Goal: Task Accomplishment & Management: Use online tool/utility

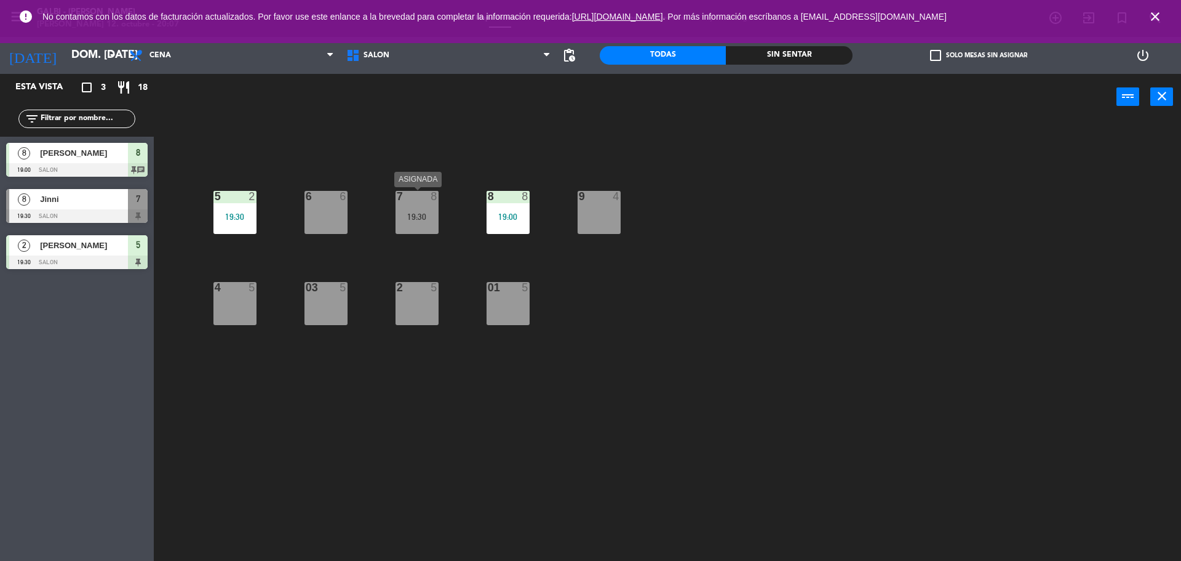
click at [405, 207] on div "7 8 19:30" at bounding box center [417, 212] width 43 height 43
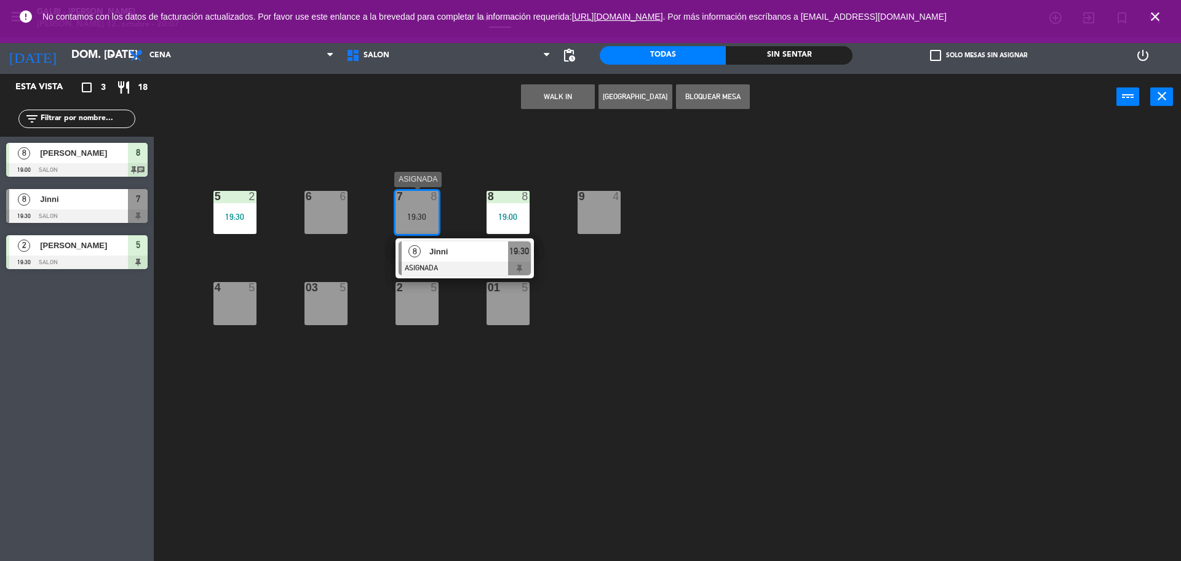
click at [460, 263] on div at bounding box center [465, 268] width 132 height 14
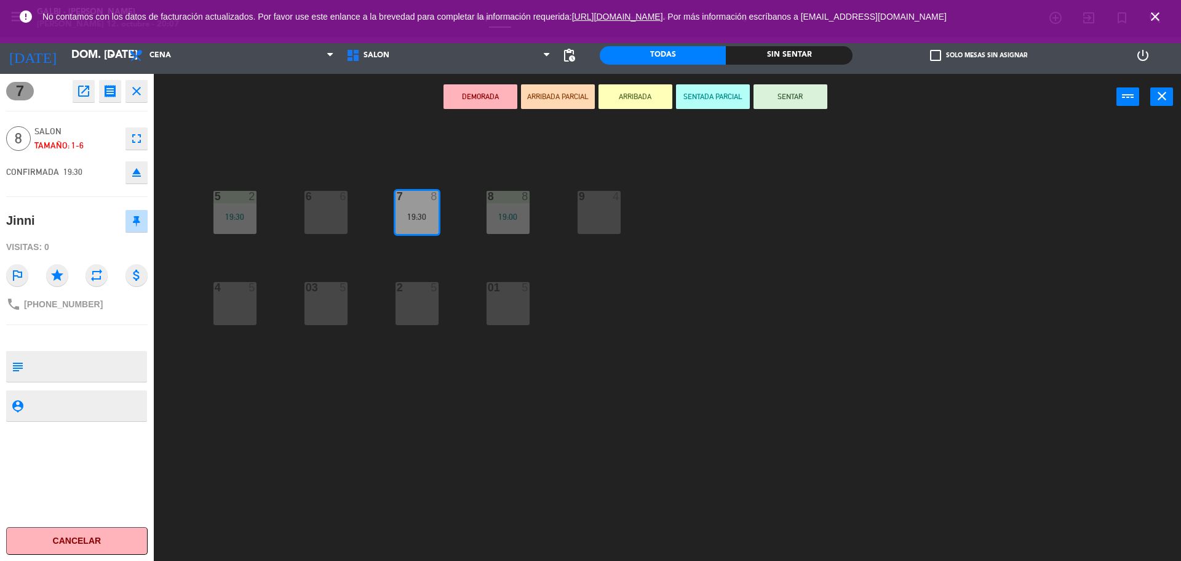
click at [793, 102] on button "SENTAR" at bounding box center [791, 96] width 74 height 25
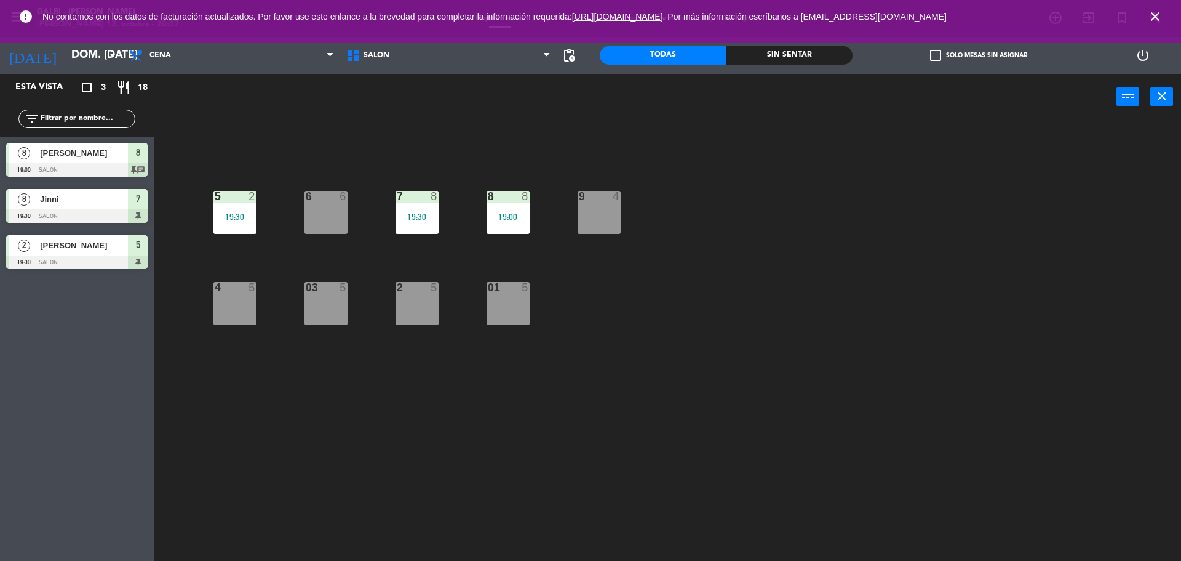
click at [338, 294] on div "03 5" at bounding box center [326, 303] width 43 height 43
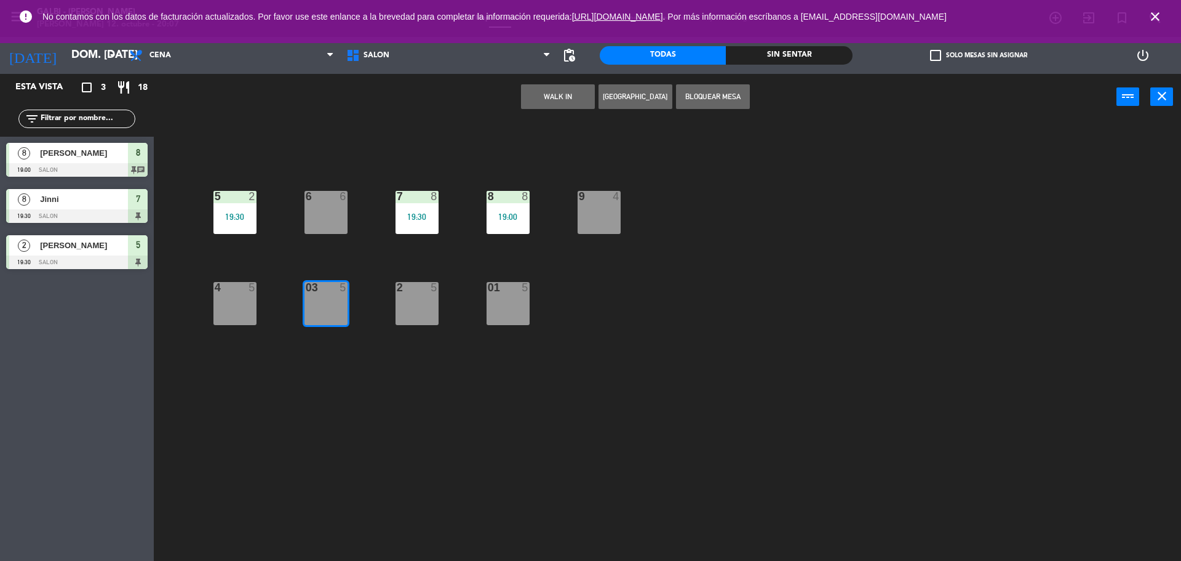
click at [552, 98] on button "WALK IN" at bounding box center [558, 96] width 74 height 25
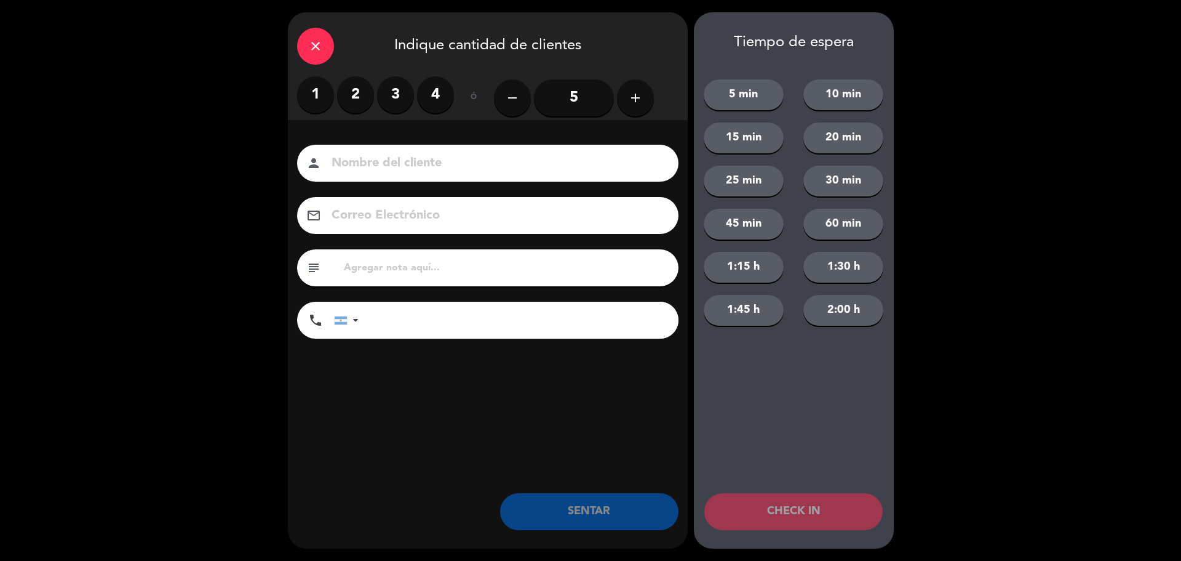
click at [392, 98] on label "3" at bounding box center [395, 94] width 37 height 37
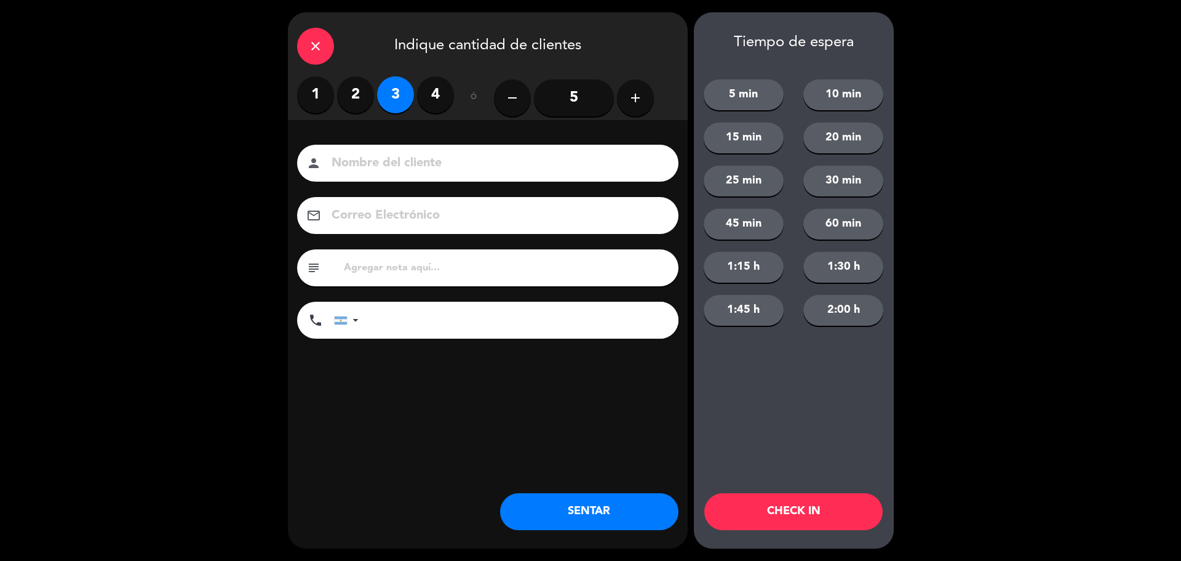
click at [389, 155] on input at bounding box center [496, 164] width 332 height 22
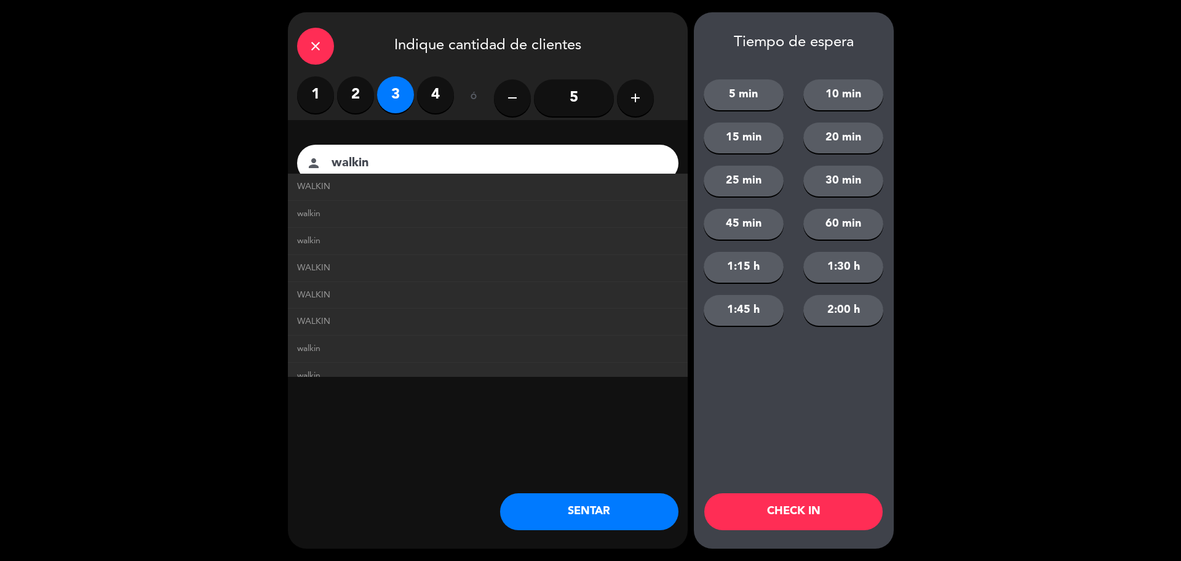
type input "walkin"
click at [375, 194] on li "WALKIN" at bounding box center [488, 187] width 400 height 27
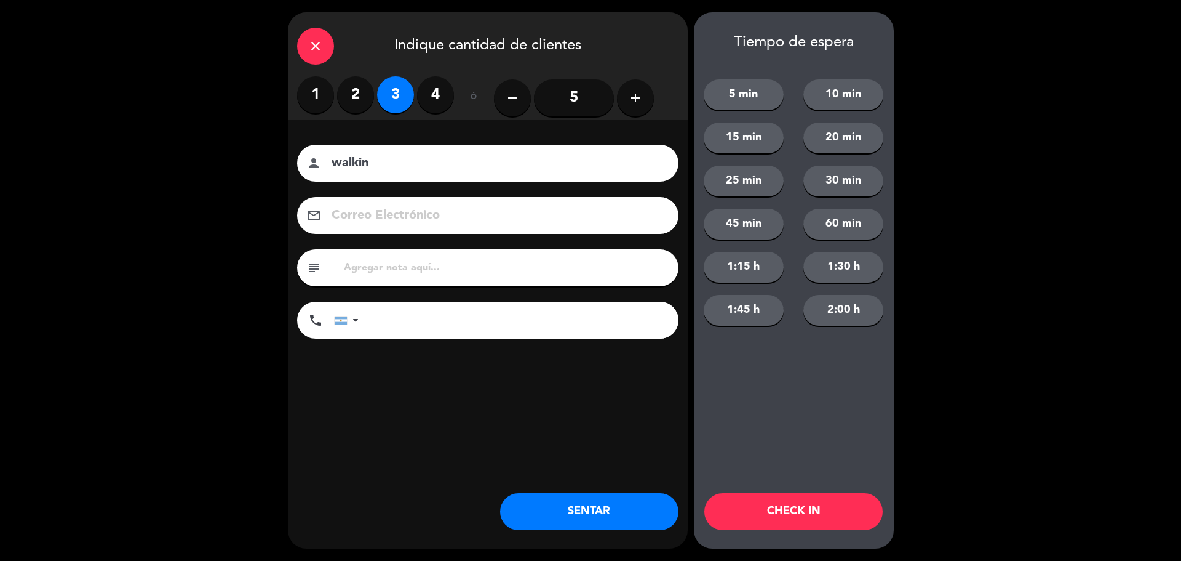
click at [612, 510] on button "SENTAR" at bounding box center [589, 511] width 178 height 37
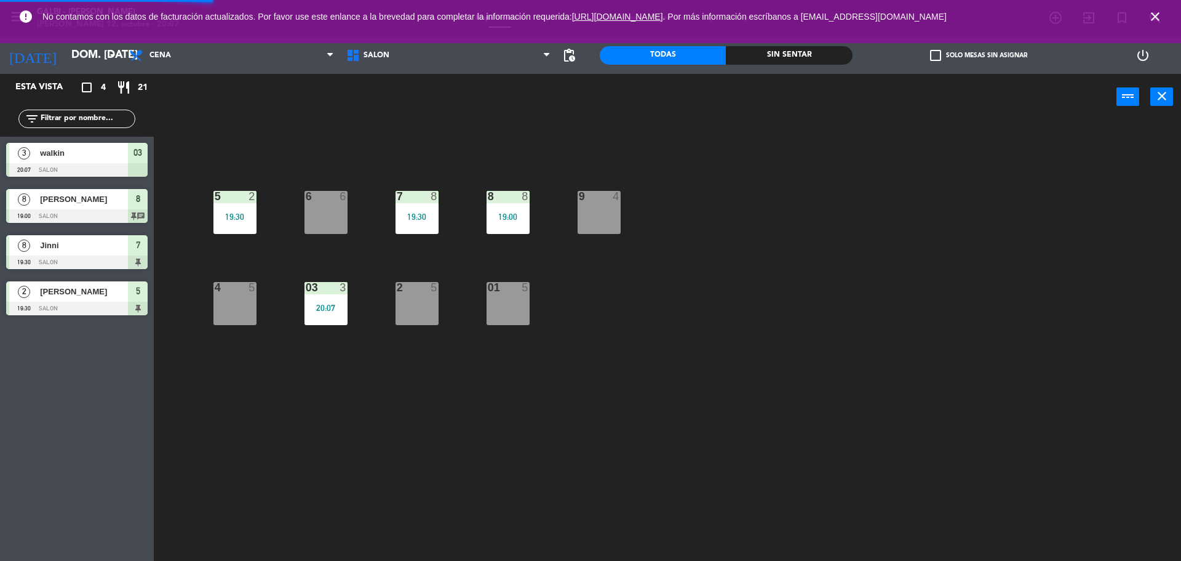
click at [503, 305] on div "01 5" at bounding box center [508, 303] width 43 height 43
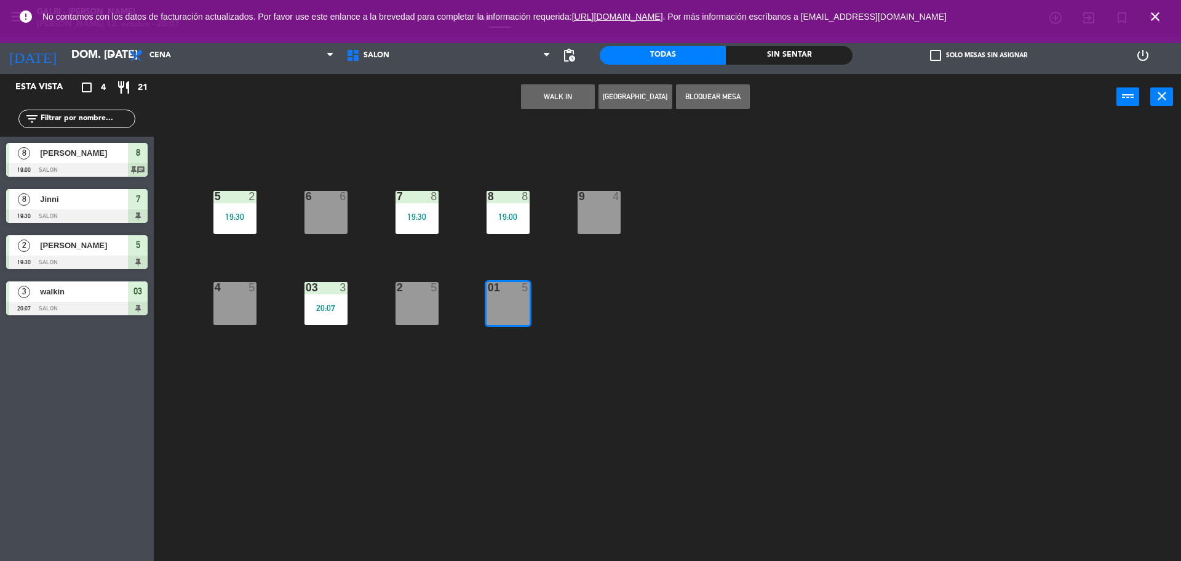
click at [567, 93] on button "WALK IN" at bounding box center [558, 96] width 74 height 25
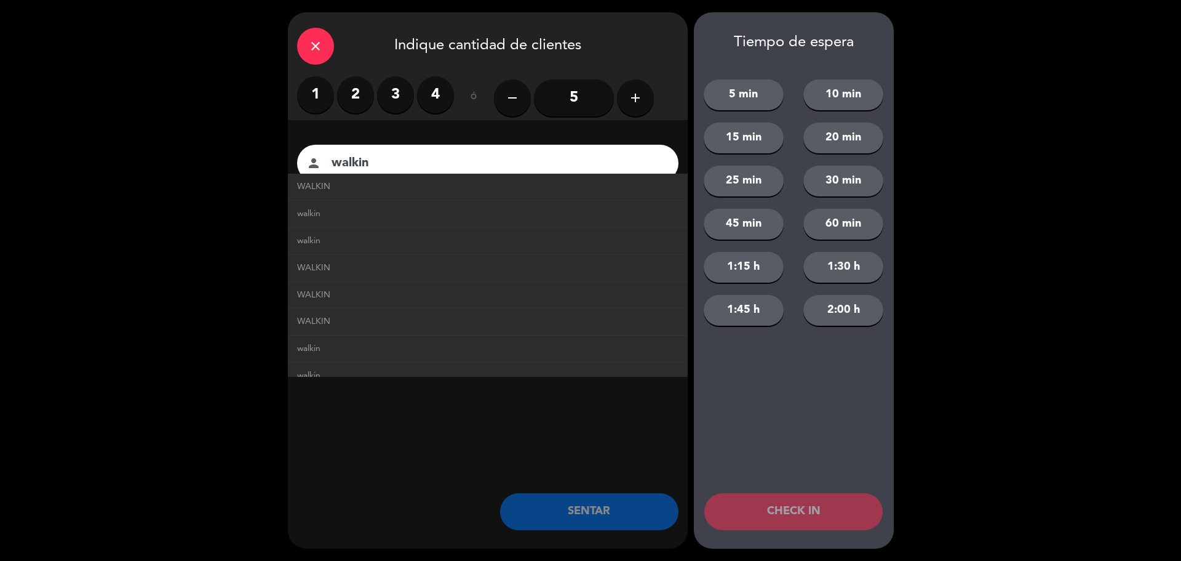
type input "walkin"
click at [399, 91] on label "3" at bounding box center [395, 94] width 37 height 37
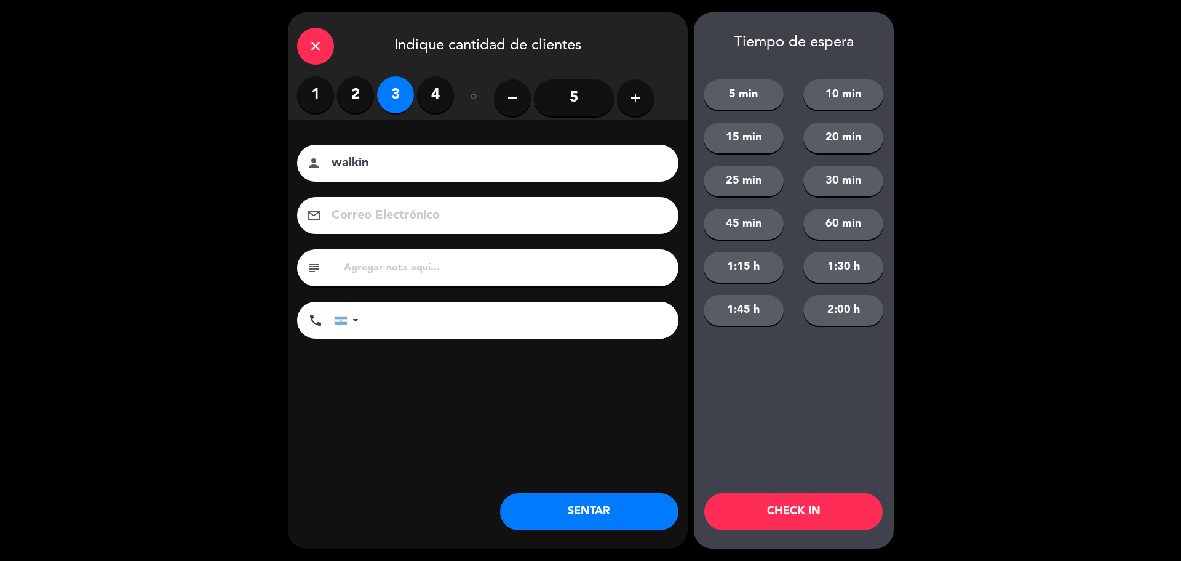
click at [590, 513] on button "SENTAR" at bounding box center [589, 511] width 178 height 37
